Goal: Transaction & Acquisition: Obtain resource

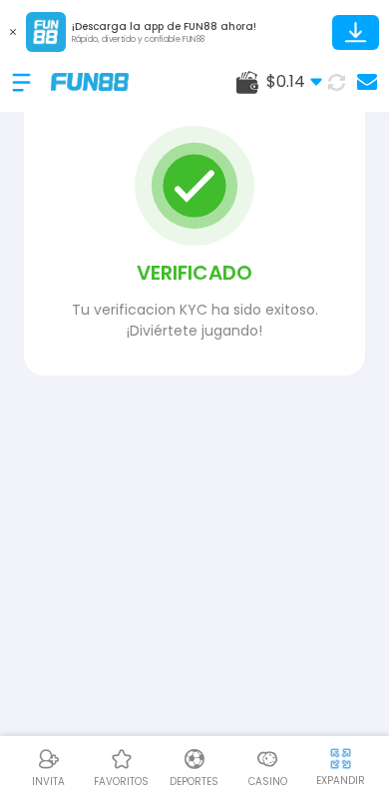
click at [376, 78] on use at bounding box center [367, 82] width 20 height 16
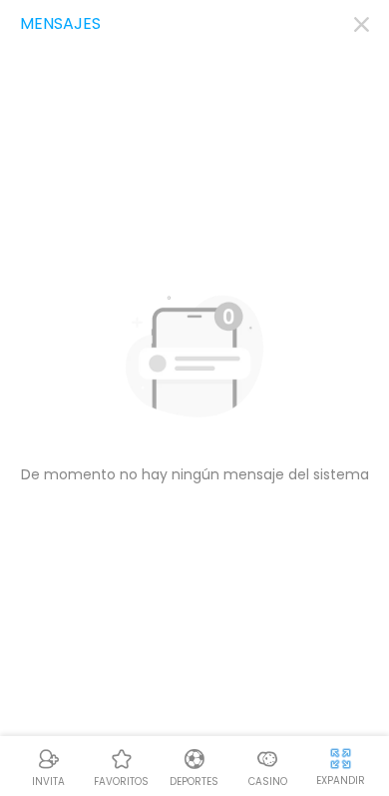
click at [365, 24] on icon "button" at bounding box center [361, 24] width 15 height 15
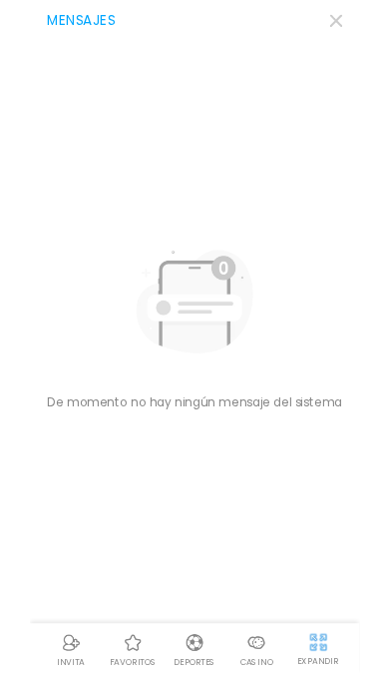
scroll to position [44, 0]
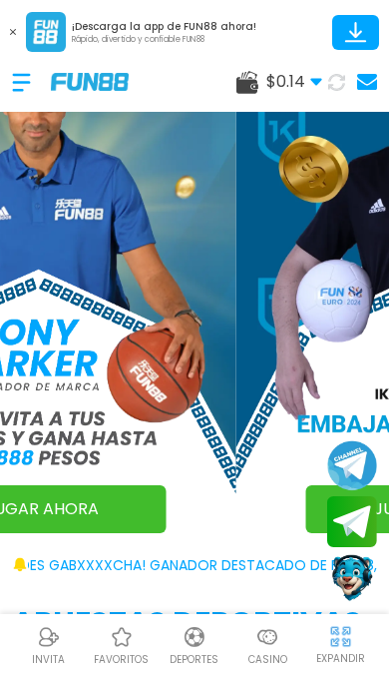
click at [31, 79] on div at bounding box center [31, 82] width 39 height 59
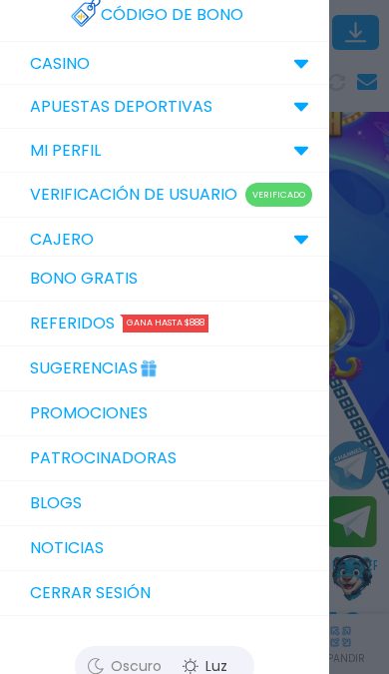
scroll to position [88, 0]
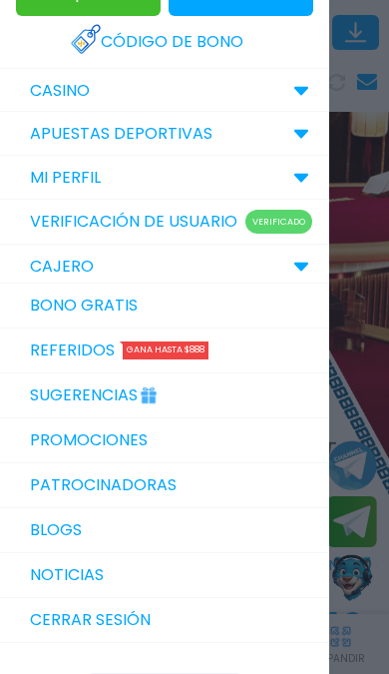
click at [68, 295] on link "Bono Gratis" at bounding box center [164, 305] width 329 height 45
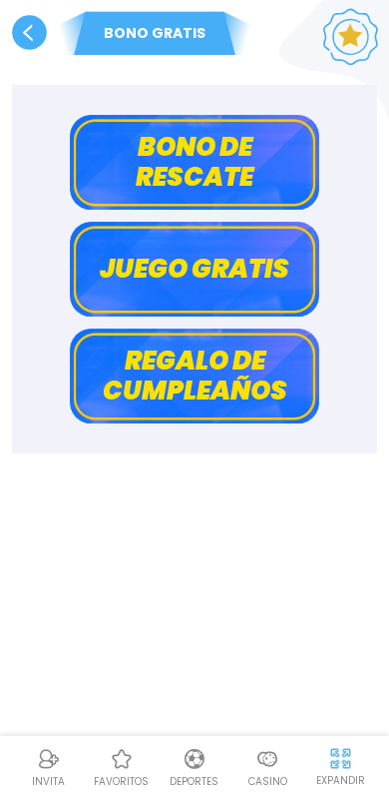
click at [131, 180] on button "Bono de rescate" at bounding box center [195, 162] width 250 height 95
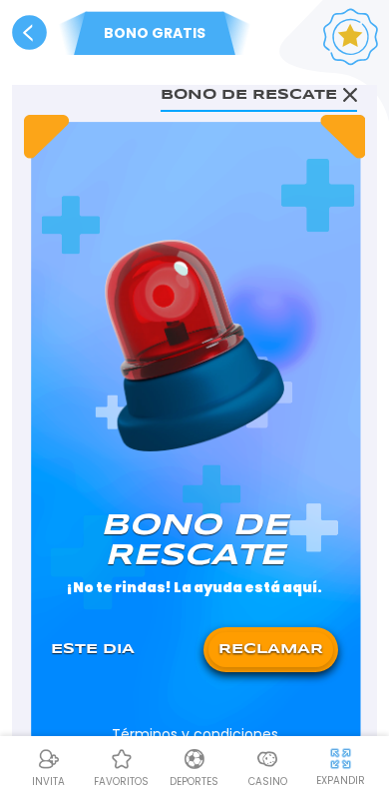
click at [250, 660] on button "RECLAMAR" at bounding box center [271, 649] width 125 height 35
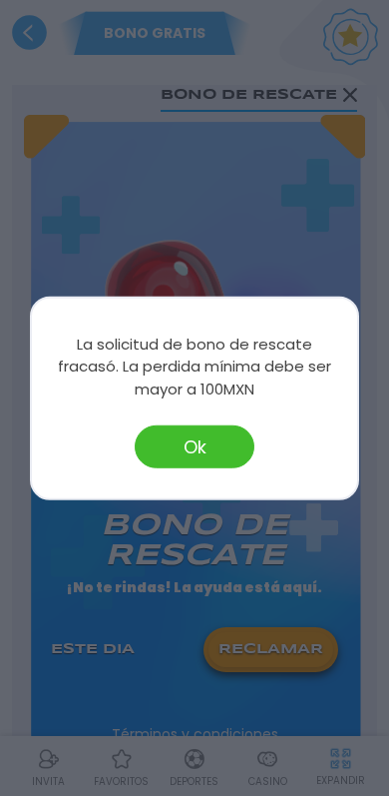
click at [160, 449] on button "Ok" at bounding box center [195, 446] width 120 height 43
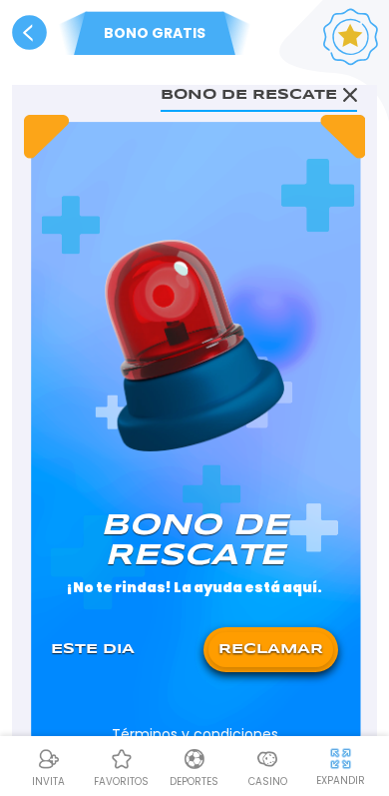
click at [31, 42] on use at bounding box center [29, 32] width 35 height 35
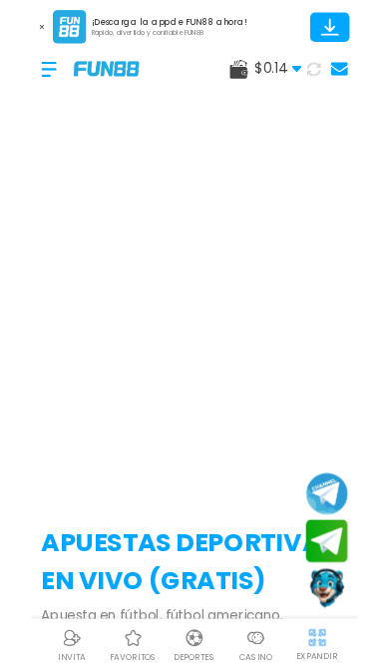
scroll to position [44, 0]
